Goal: Task Accomplishment & Management: Use online tool/utility

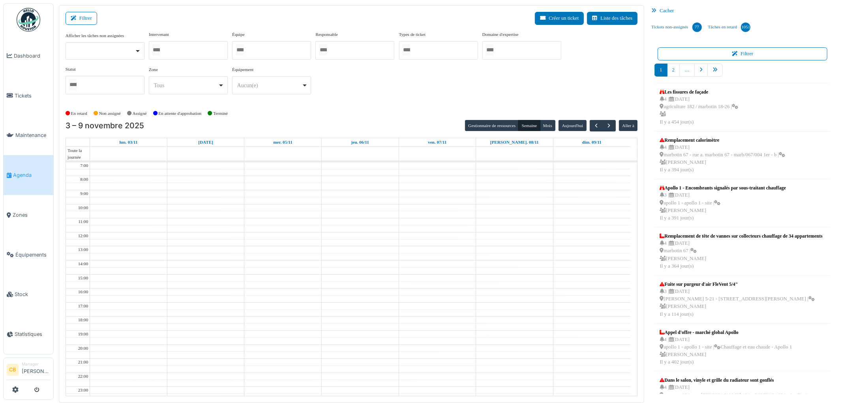
click at [191, 50] on div at bounding box center [188, 50] width 79 height 19
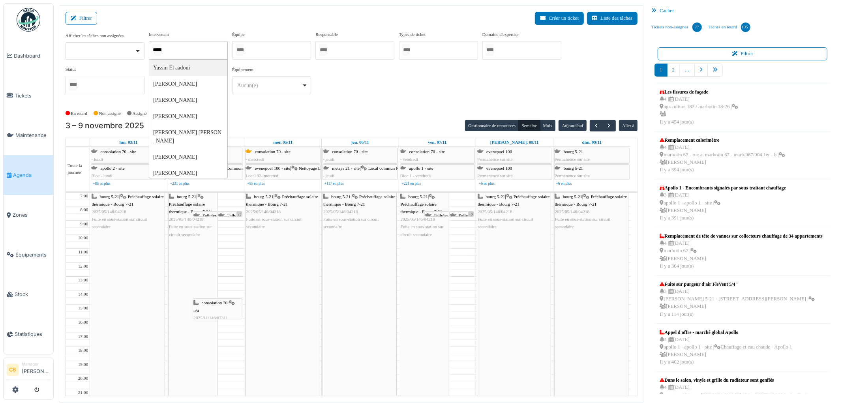
type input "******"
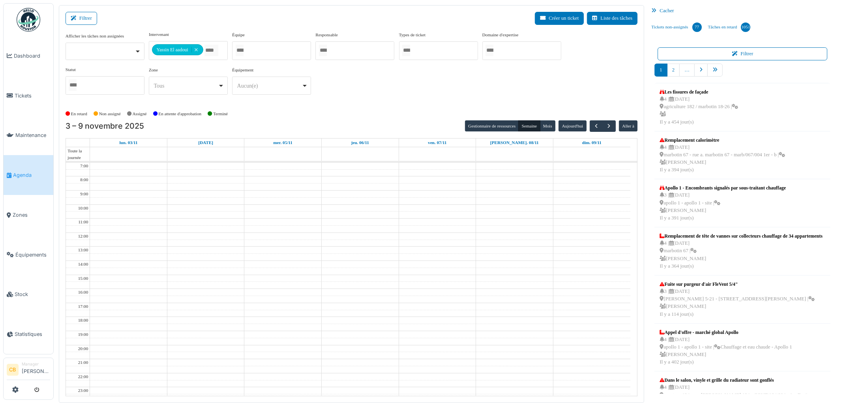
click at [338, 93] on div "**********" at bounding box center [352, 66] width 572 height 70
click at [523, 123] on button "Semaine" at bounding box center [529, 125] width 22 height 11
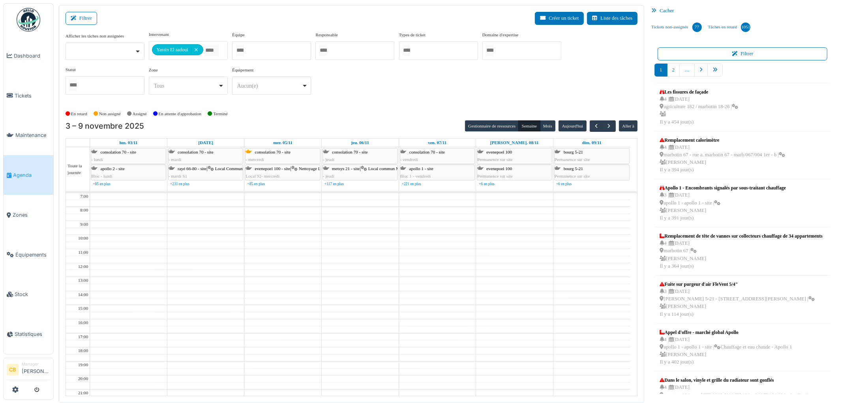
click at [528, 132] on div "3 – 9 novembre 2025 Gestionnaire de ressources [PERSON_NAME] Aujourd'[PERSON_NA…" at bounding box center [352, 258] width 572 height 276
click at [565, 125] on button "Aujourd'hui" at bounding box center [573, 125] width 28 height 11
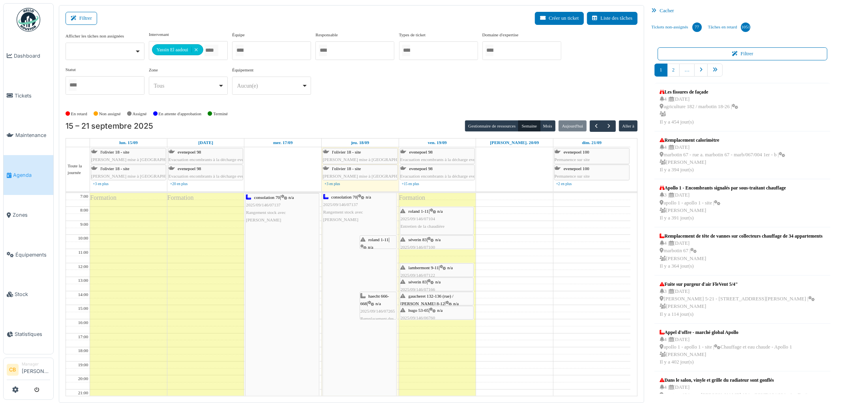
click at [434, 211] on icon at bounding box center [433, 211] width 6 height 5
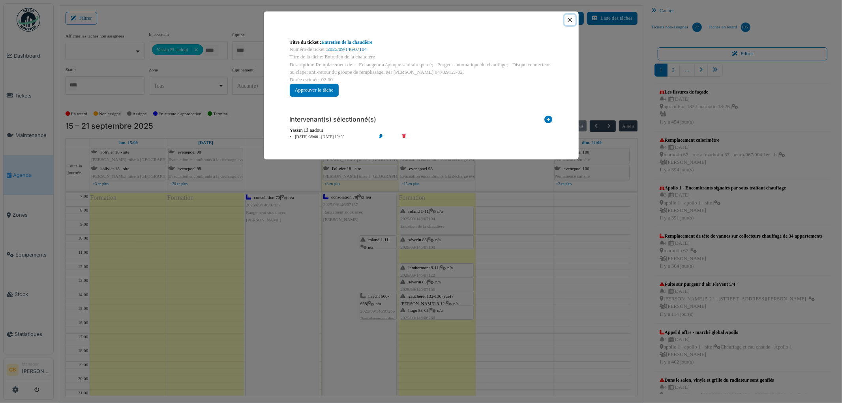
click at [571, 20] on button "Close" at bounding box center [570, 20] width 11 height 11
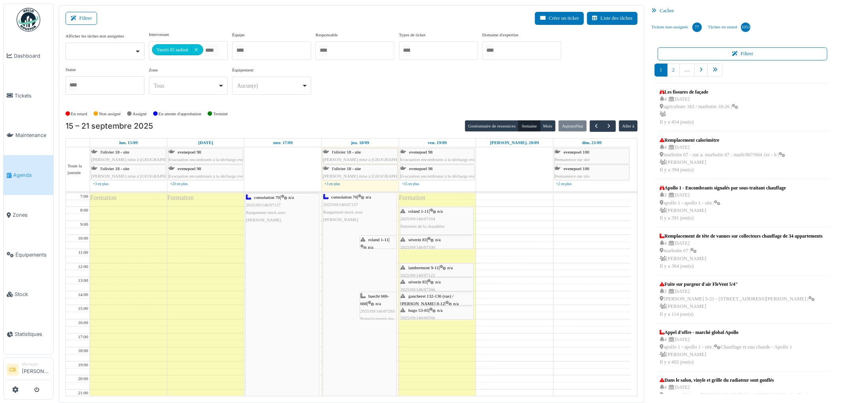
click at [453, 240] on div "séverin 83 | n/a 2025/09/146/07100 Plus d'eau chaude lavabo sdb" at bounding box center [437, 247] width 73 height 23
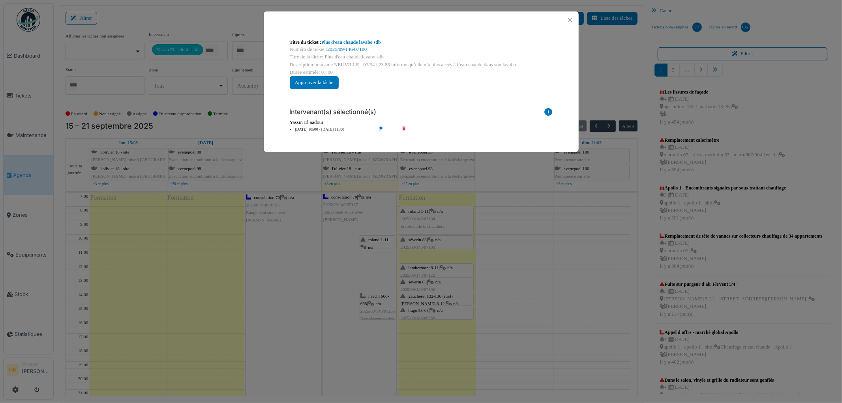
click at [453, 240] on div "Titre du ticket : Plus d'eau chaude lavabo sdb Numéro de ticket : 2025/09/146/0…" at bounding box center [421, 201] width 842 height 403
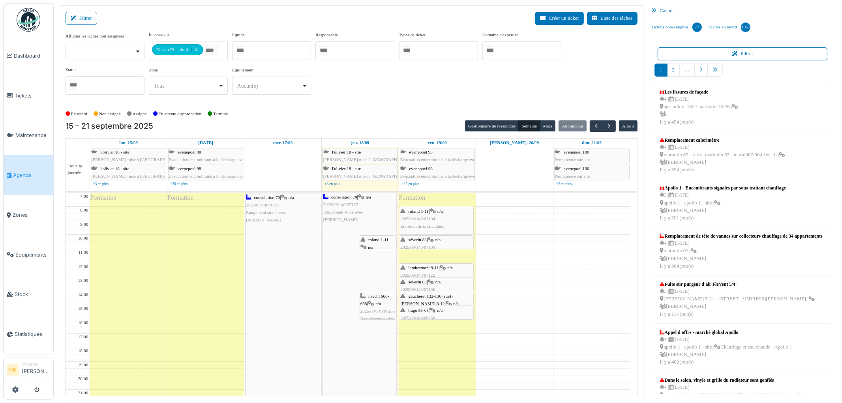
click at [445, 270] on icon at bounding box center [443, 267] width 6 height 5
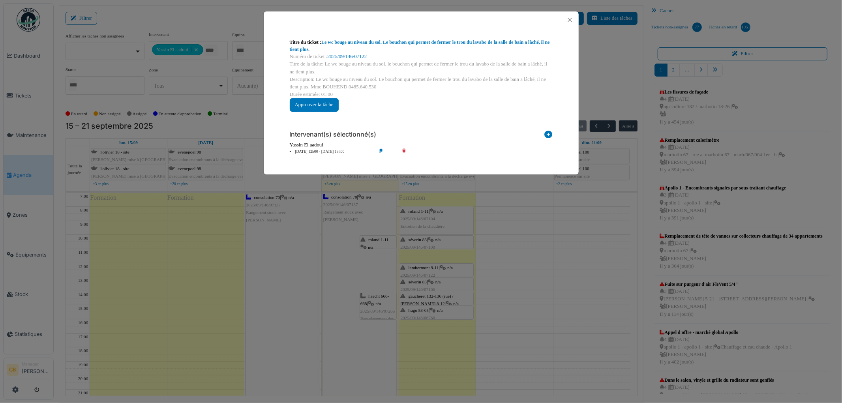
click at [445, 270] on div "Titre du ticket : Le [PERSON_NAME] au niveau du sol. Le bouchon qui permet de f…" at bounding box center [421, 201] width 842 height 403
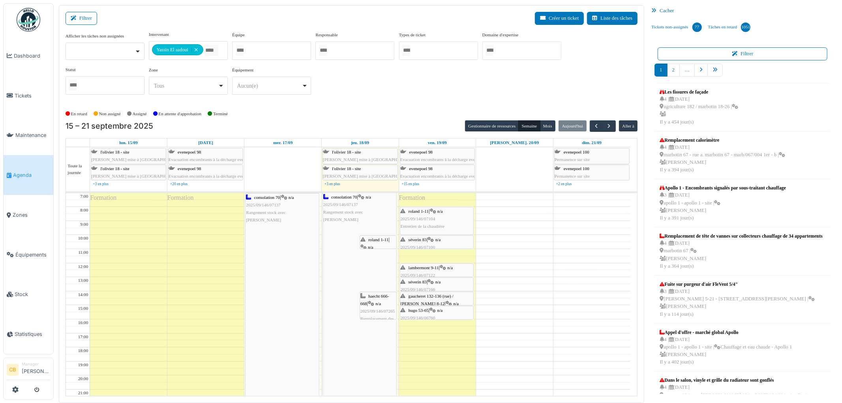
click at [383, 304] on div "haecht 666-668 | n/a 2025/09/146/07265 Remplacement des vannes après compteurs …" at bounding box center [378, 315] width 36 height 45
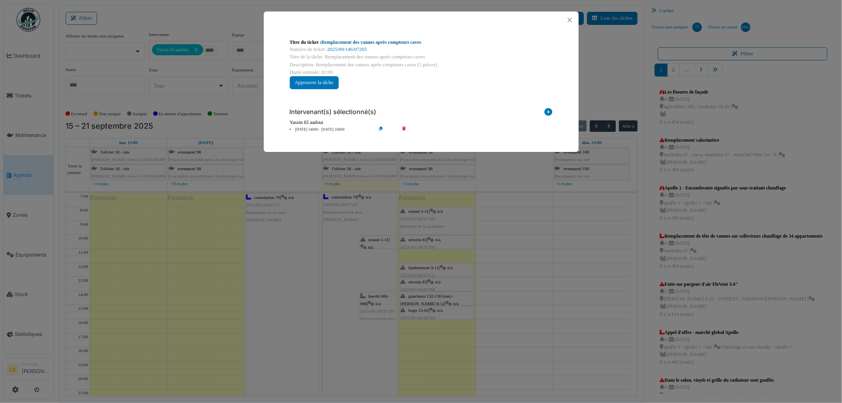
click at [362, 42] on link "Remplacement des vannes après compteurs caves" at bounding box center [371, 42] width 100 height 6
click at [570, 21] on button "Close" at bounding box center [570, 20] width 11 height 11
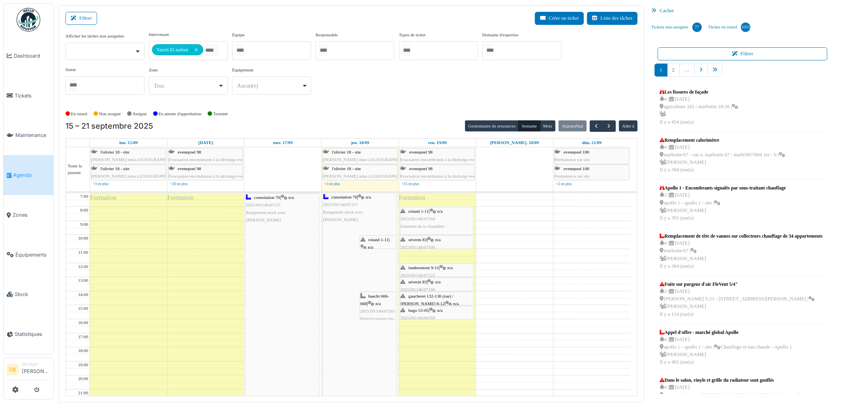
click at [455, 342] on div "Formation" at bounding box center [437, 313] width 77 height 240
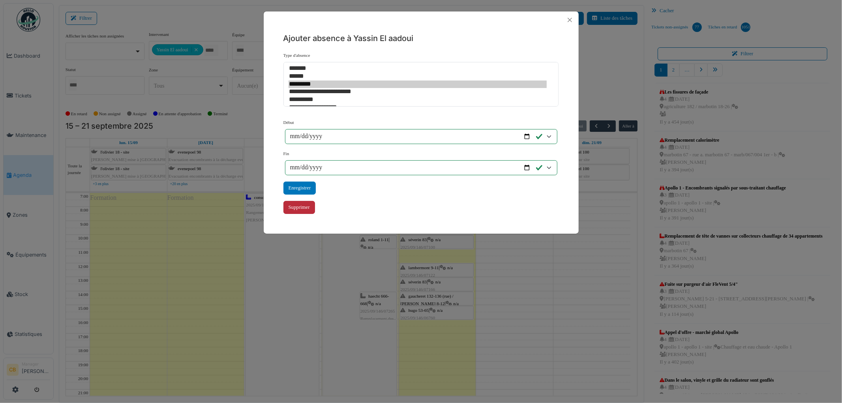
click at [303, 205] on div "Supprimer" at bounding box center [299, 207] width 32 height 13
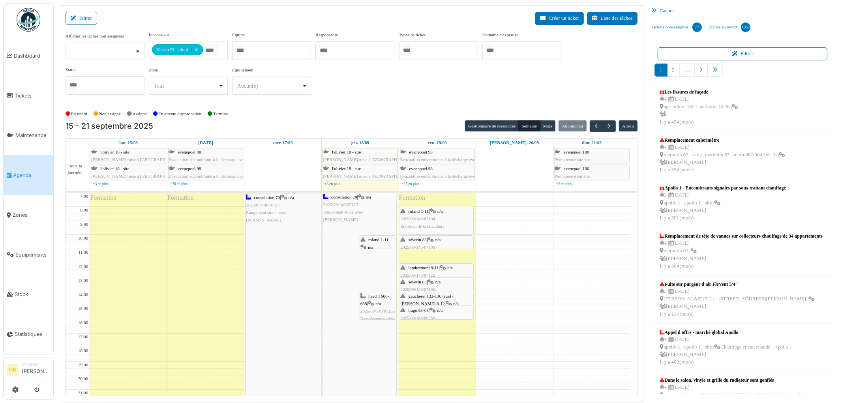
click at [548, 263] on td at bounding box center [360, 266] width 541 height 7
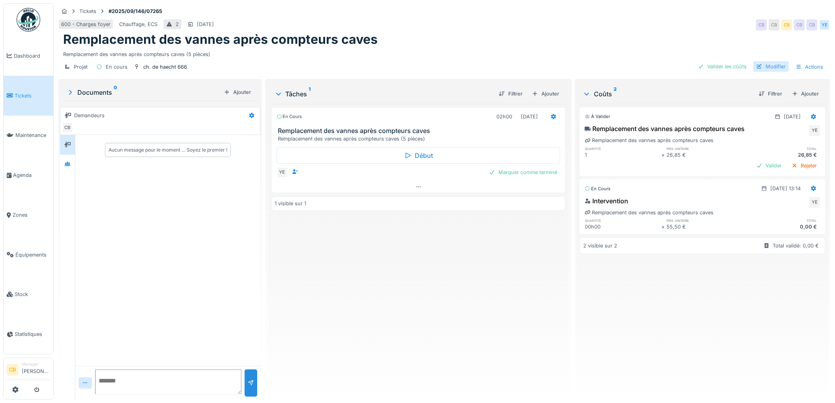
click at [773, 66] on div "Modifier" at bounding box center [772, 66] width 36 height 11
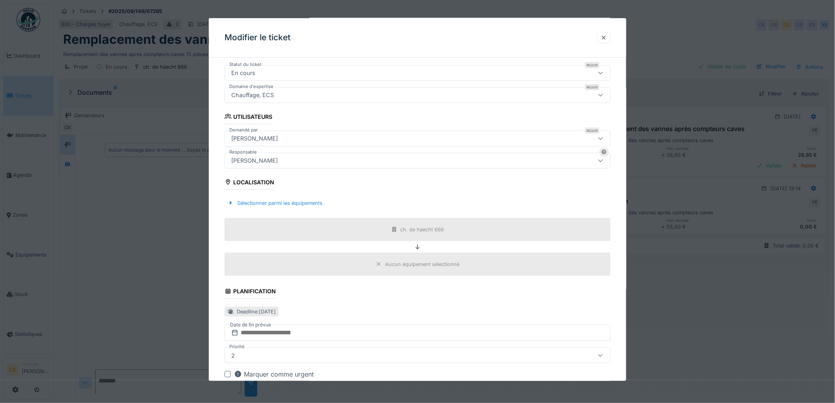
scroll to position [131, 0]
click at [300, 203] on div "Sélectionner parmi les équipements" at bounding box center [275, 202] width 101 height 11
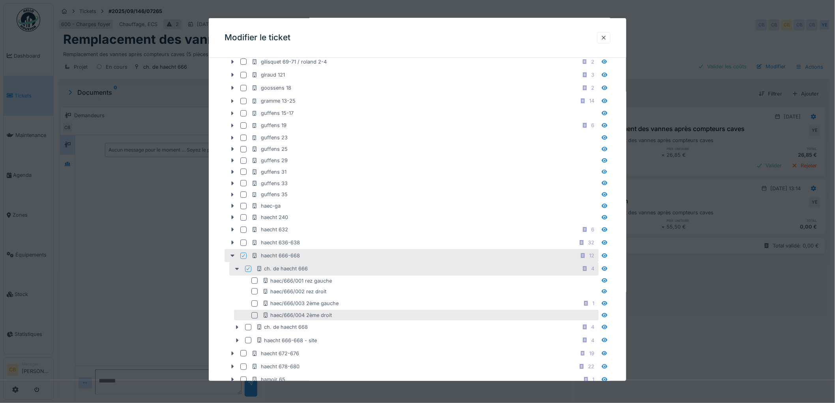
scroll to position [1184, 0]
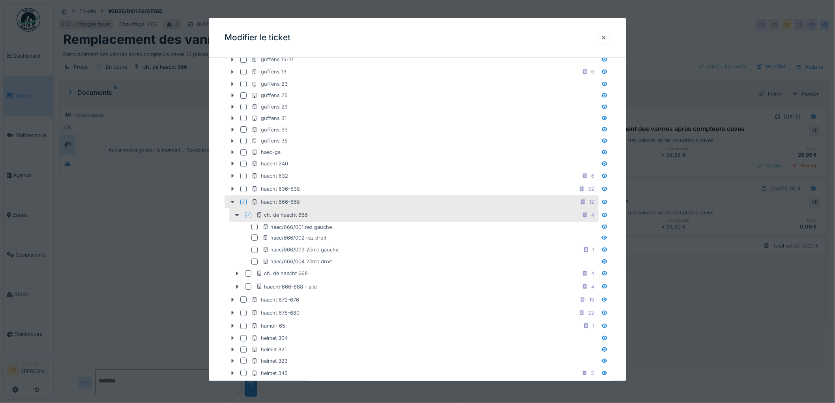
click at [243, 204] on icon at bounding box center [243, 202] width 5 height 4
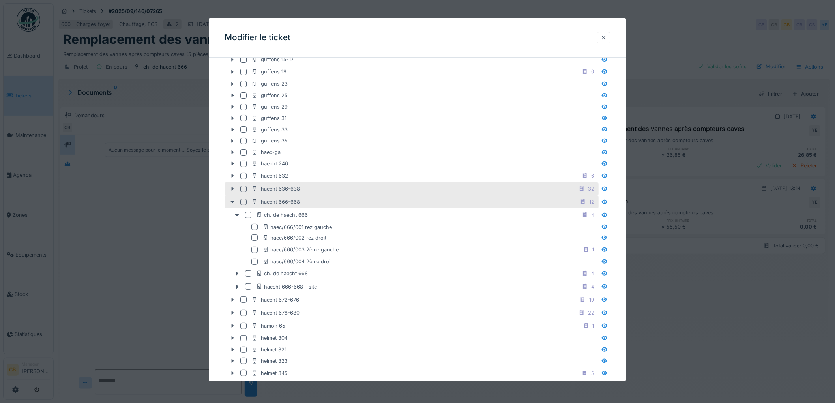
click at [241, 192] on div at bounding box center [243, 189] width 6 height 6
click at [234, 191] on icon at bounding box center [232, 188] width 6 height 5
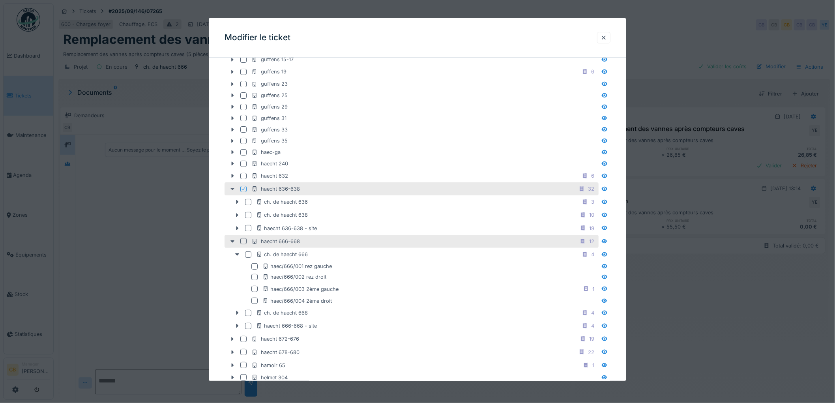
click at [234, 191] on icon at bounding box center [232, 188] width 6 height 5
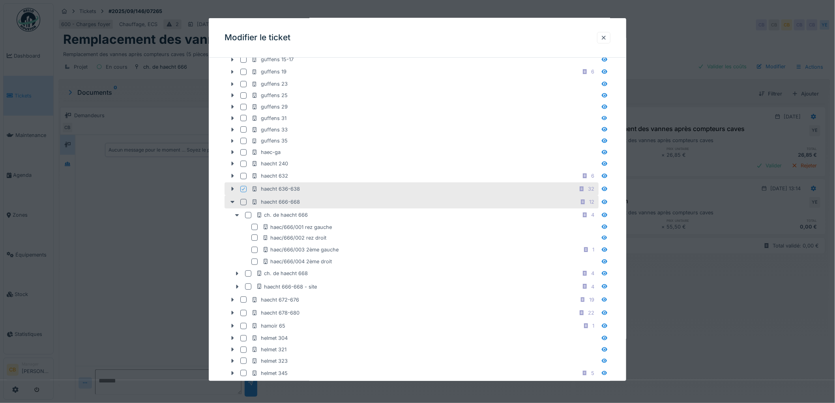
click at [263, 193] on div "haecht 636-638" at bounding box center [276, 189] width 49 height 8
click at [233, 191] on icon at bounding box center [232, 188] width 6 height 5
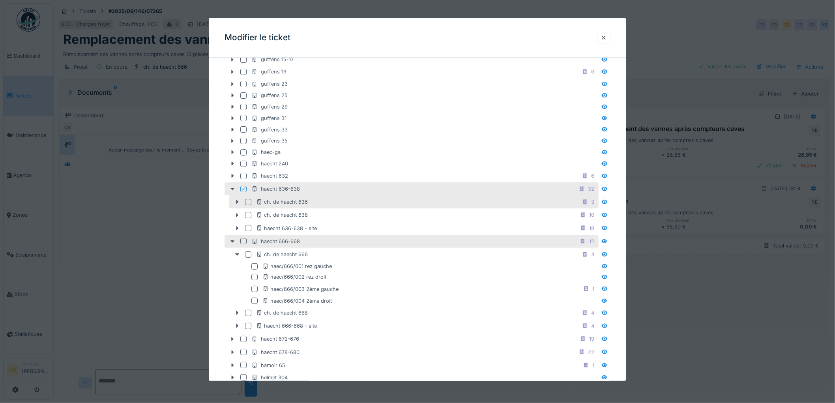
click at [249, 205] on div at bounding box center [248, 202] width 6 height 6
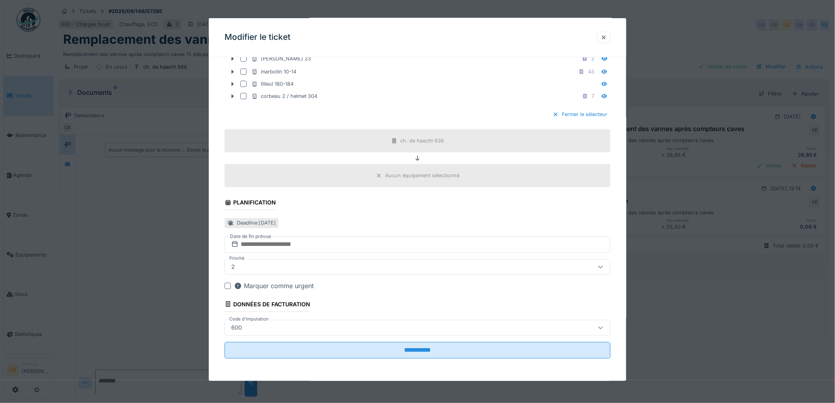
scroll to position [6, 0]
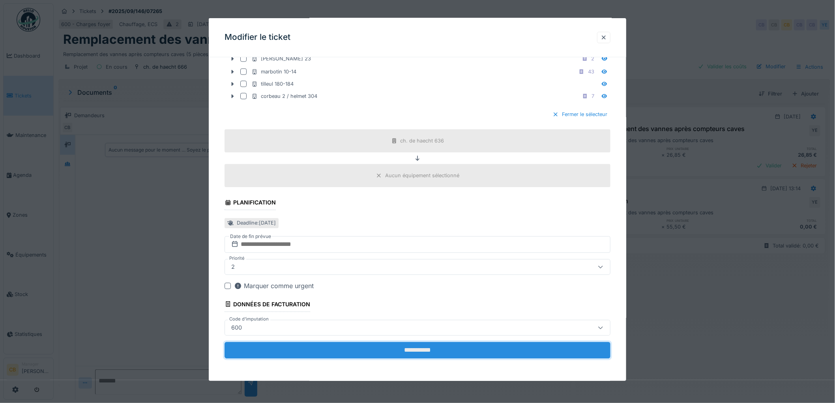
click at [437, 348] on input "**********" at bounding box center [418, 350] width 386 height 17
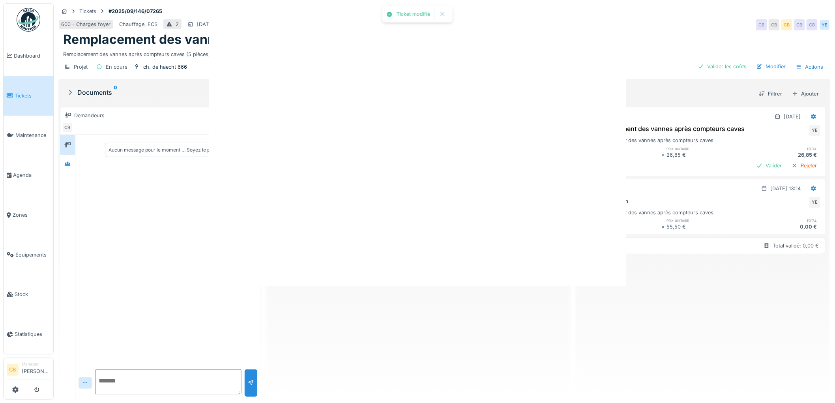
scroll to position [0, 0]
